Goal: Transaction & Acquisition: Purchase product/service

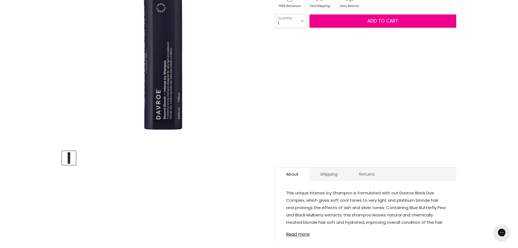
scroll to position [190, 0]
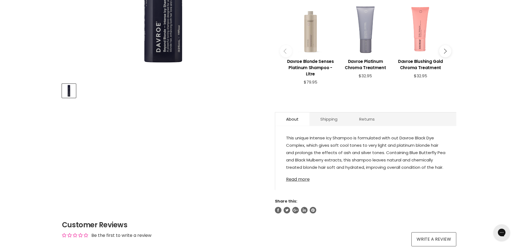
click at [299, 174] on link "Read more" at bounding box center [365, 178] width 159 height 8
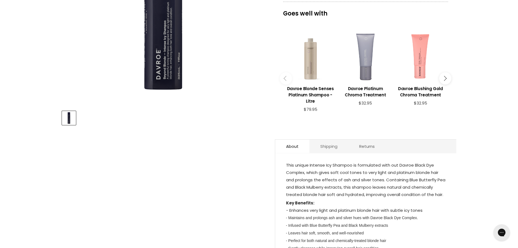
scroll to position [0, 0]
